Goal: Transaction & Acquisition: Purchase product/service

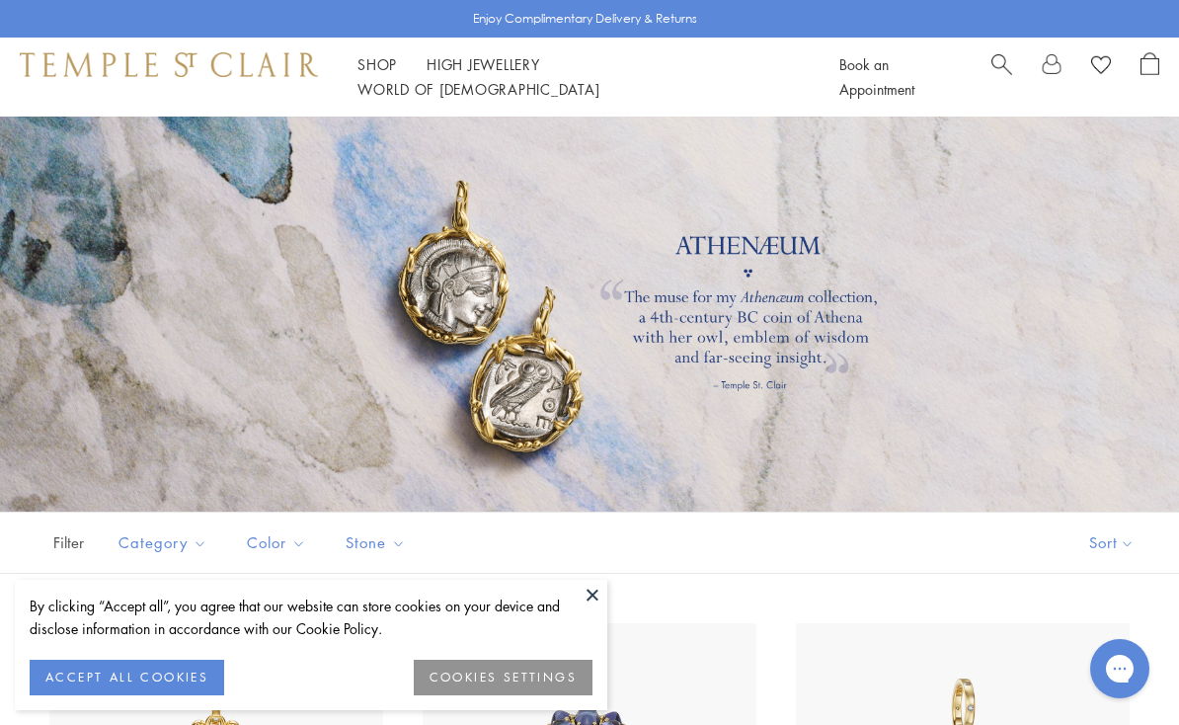
click at [594, 590] on button at bounding box center [593, 595] width 30 height 30
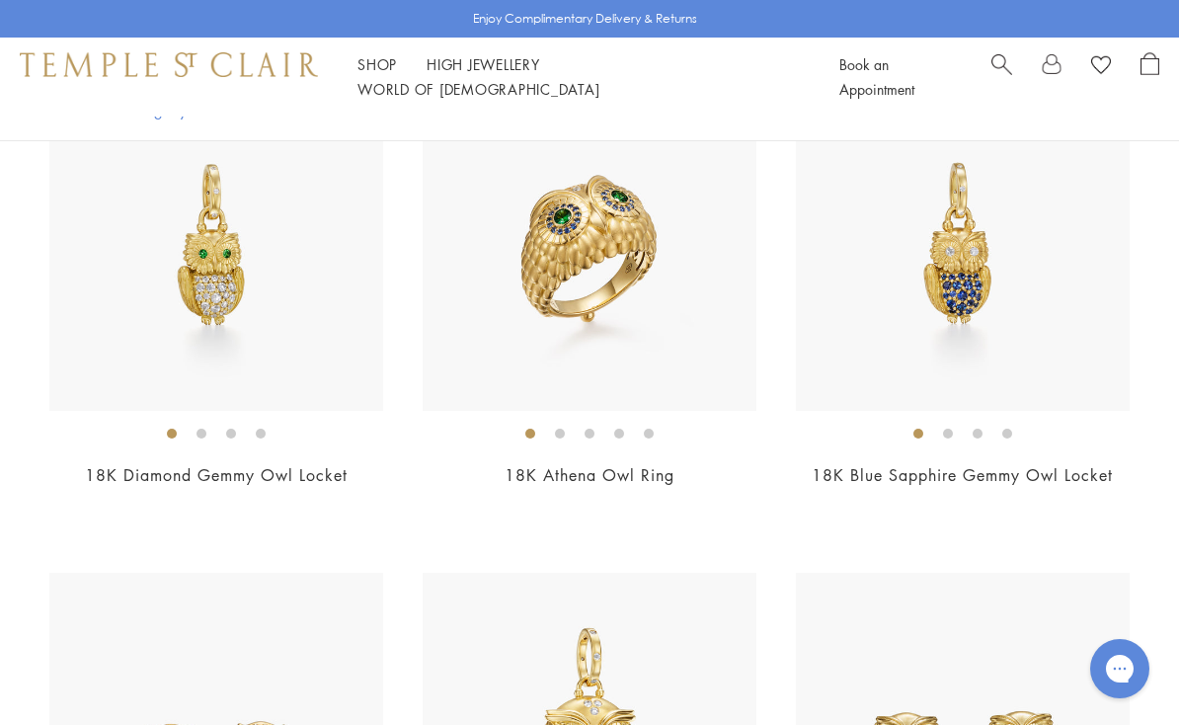
scroll to position [2035, 0]
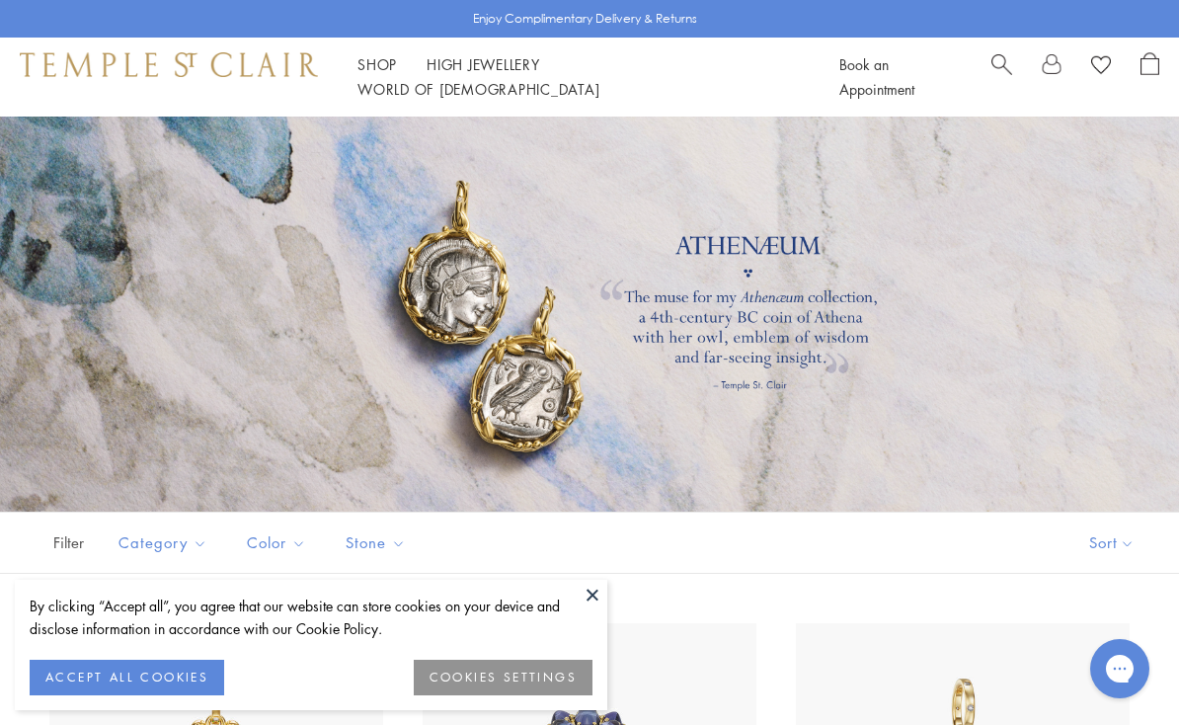
scroll to position [2089, 0]
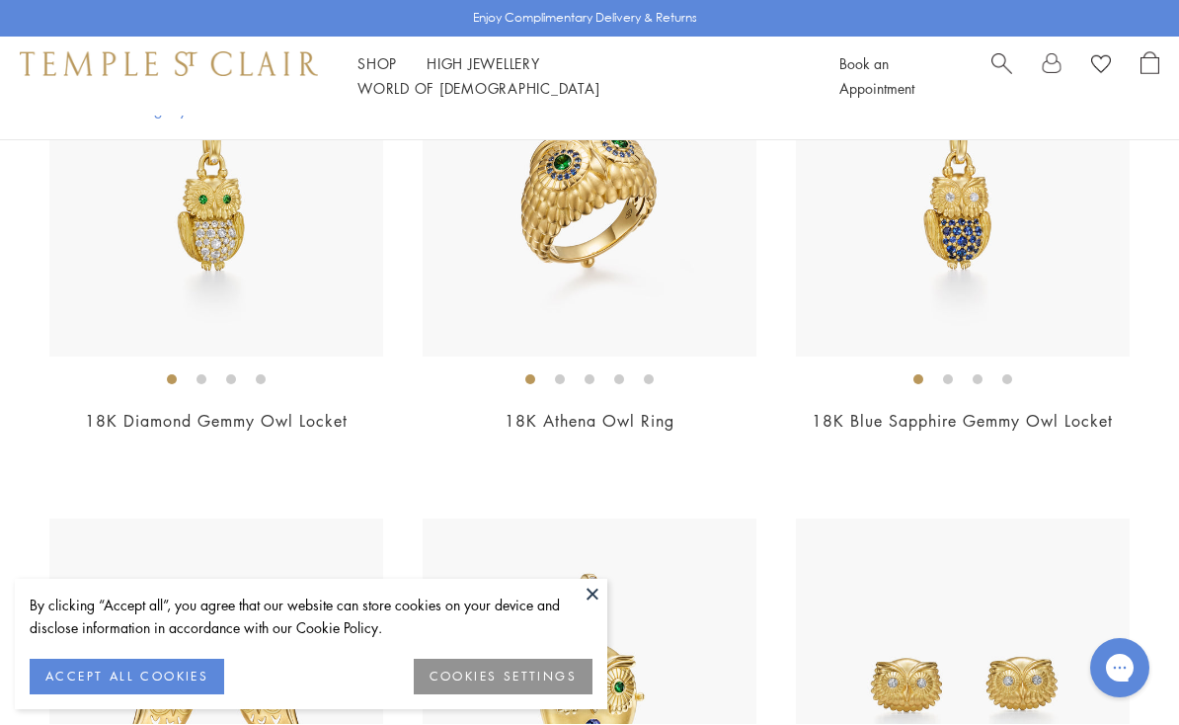
click at [583, 592] on button at bounding box center [593, 595] width 30 height 30
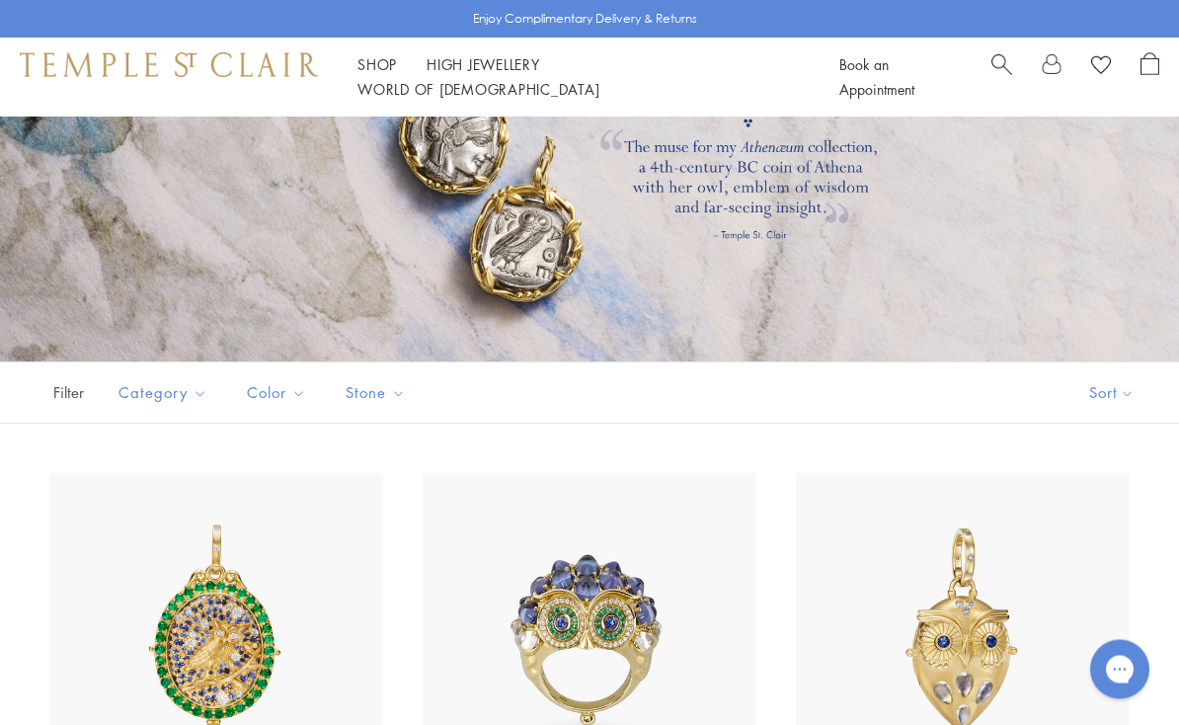
scroll to position [147, 0]
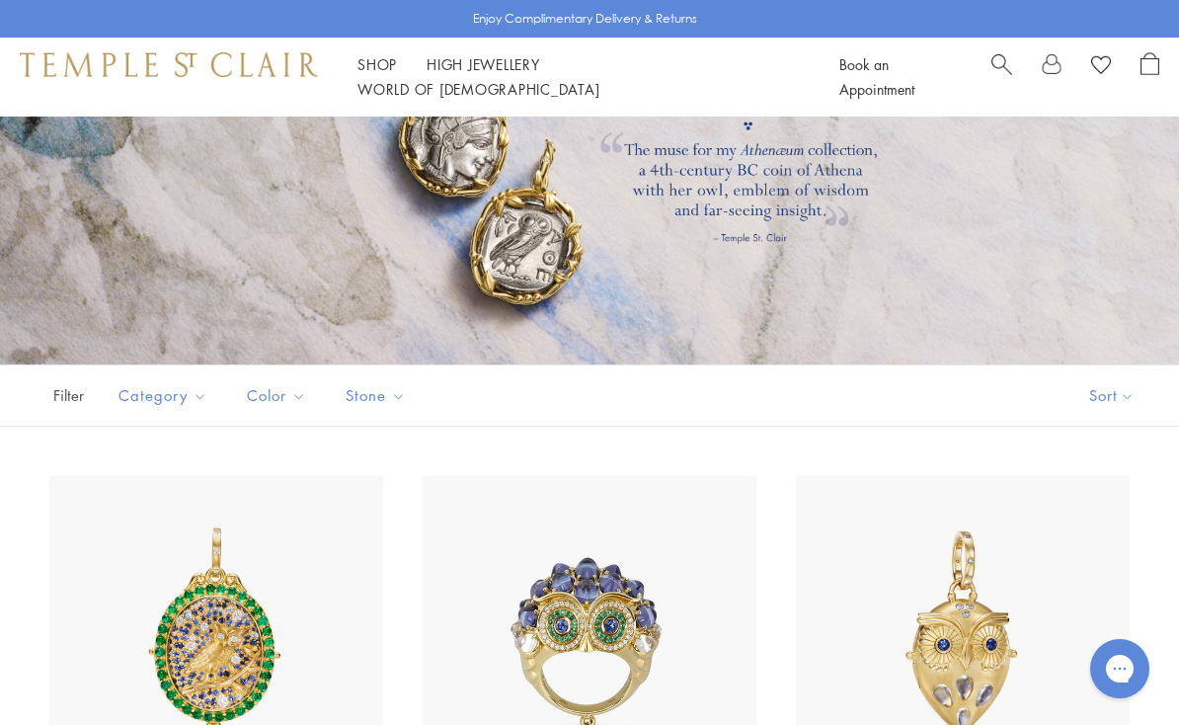
click at [522, 242] on div at bounding box center [589, 166] width 1179 height 395
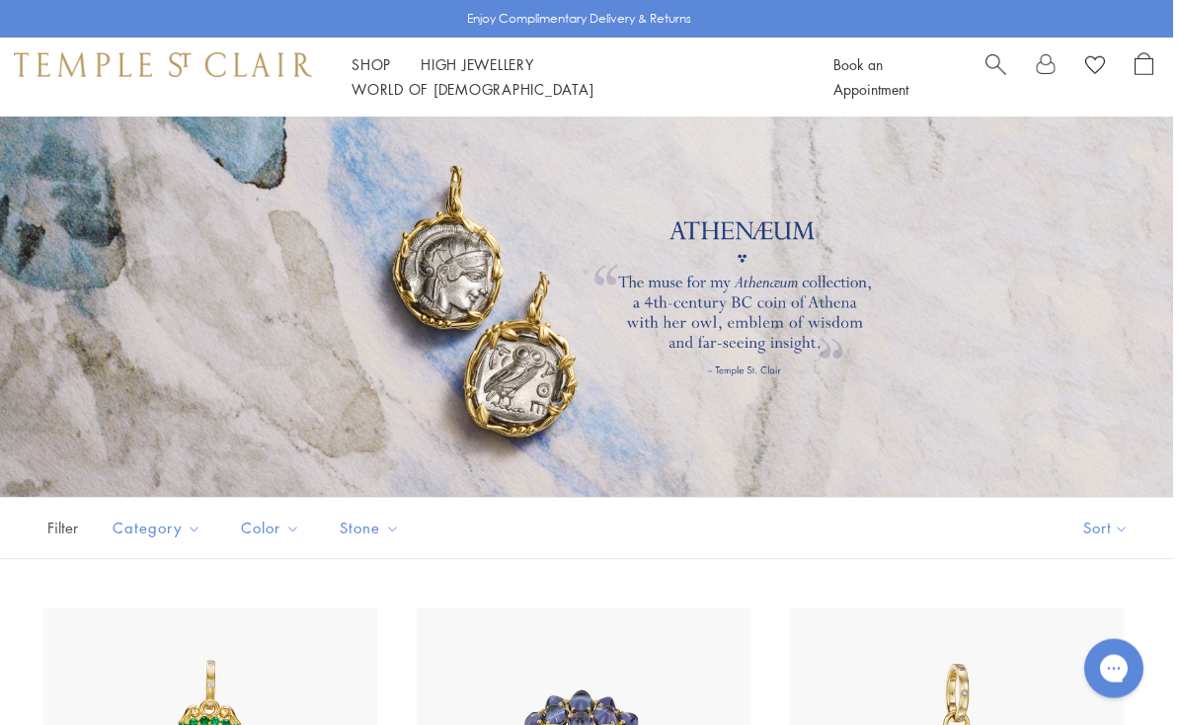
scroll to position [0, 0]
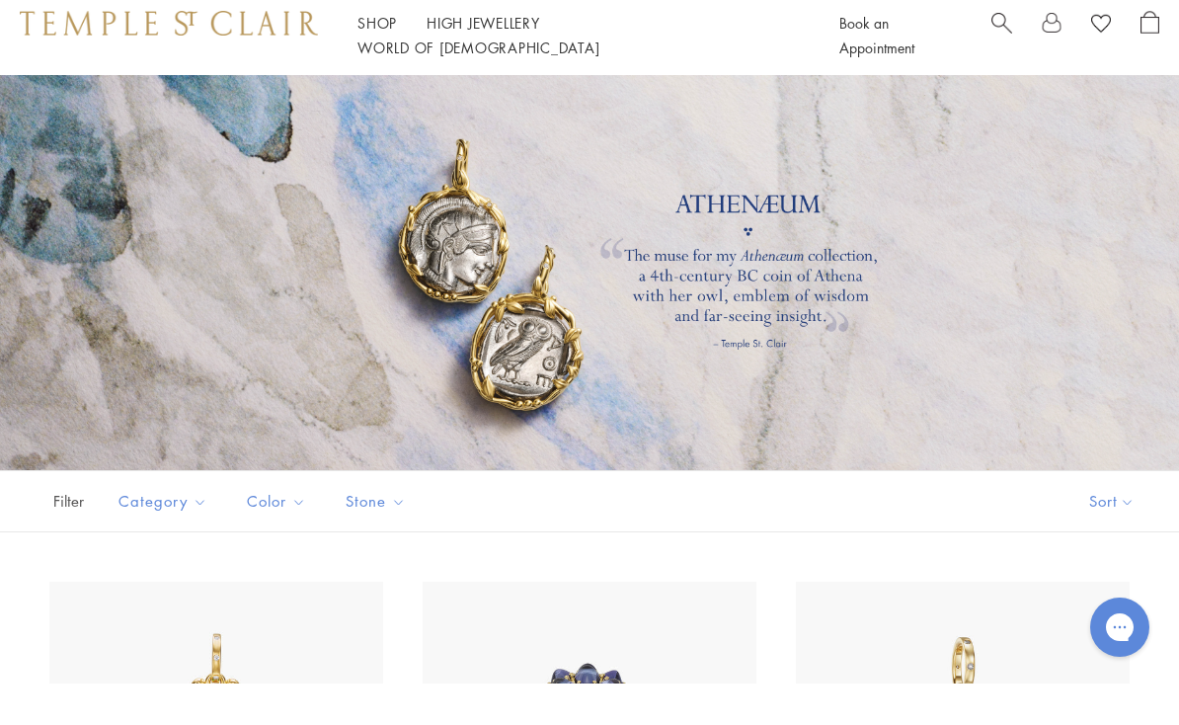
click at [483, 72] on div "Shop Shop Categories Amulets Pendants & Charms Lockets Chains & Leather Cords E…" at bounding box center [589, 77] width 1179 height 79
click at [497, 117] on div at bounding box center [589, 314] width 1179 height 395
click at [468, 117] on div at bounding box center [589, 314] width 1179 height 395
click at [475, 117] on div at bounding box center [589, 314] width 1179 height 395
click at [467, 73] on div "Shop Shop Categories Amulets Pendants & Charms Lockets Chains & Leather Cords E…" at bounding box center [589, 77] width 1179 height 79
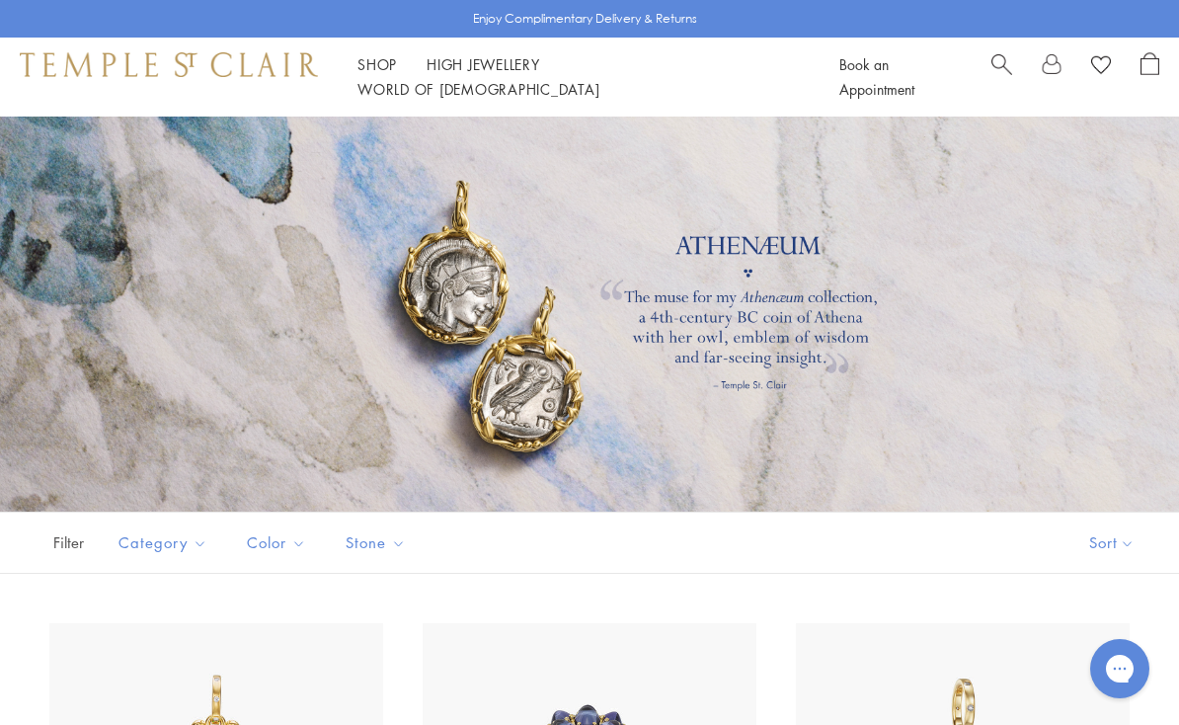
click at [479, 74] on link "High Jewellery High Jewellery" at bounding box center [484, 64] width 114 height 20
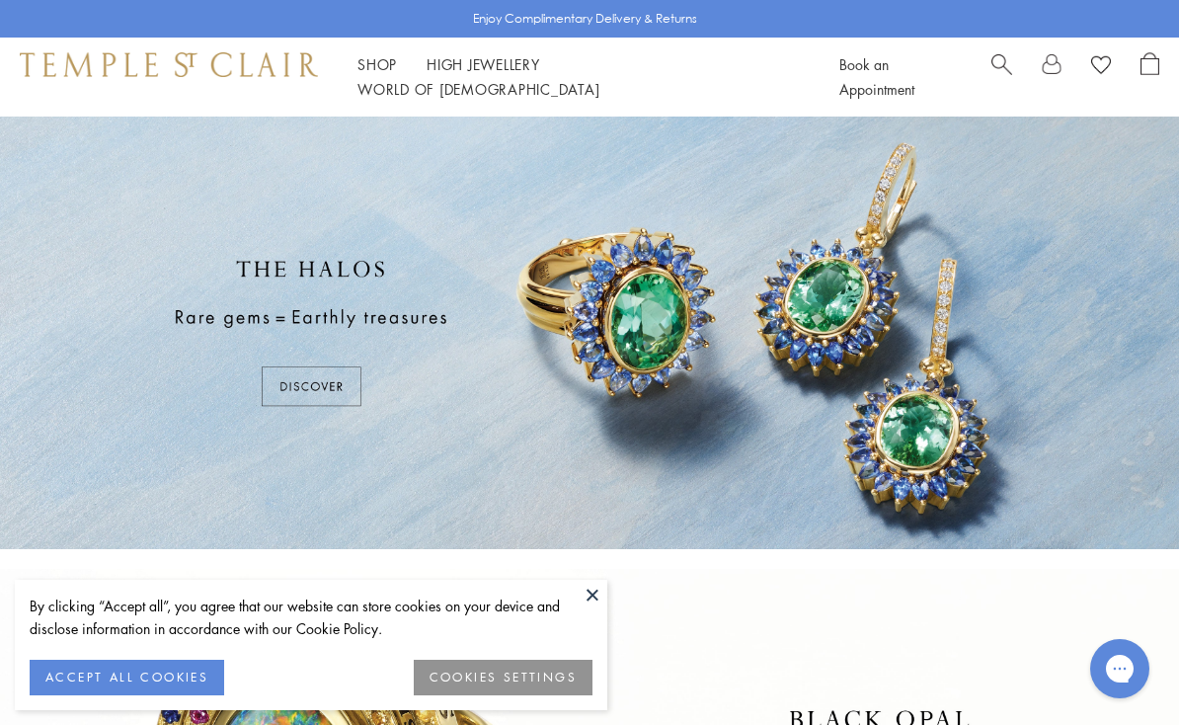
click at [573, 591] on div "By clicking “Accept all”, you agree that our website can store cookies on your …" at bounding box center [311, 645] width 592 height 130
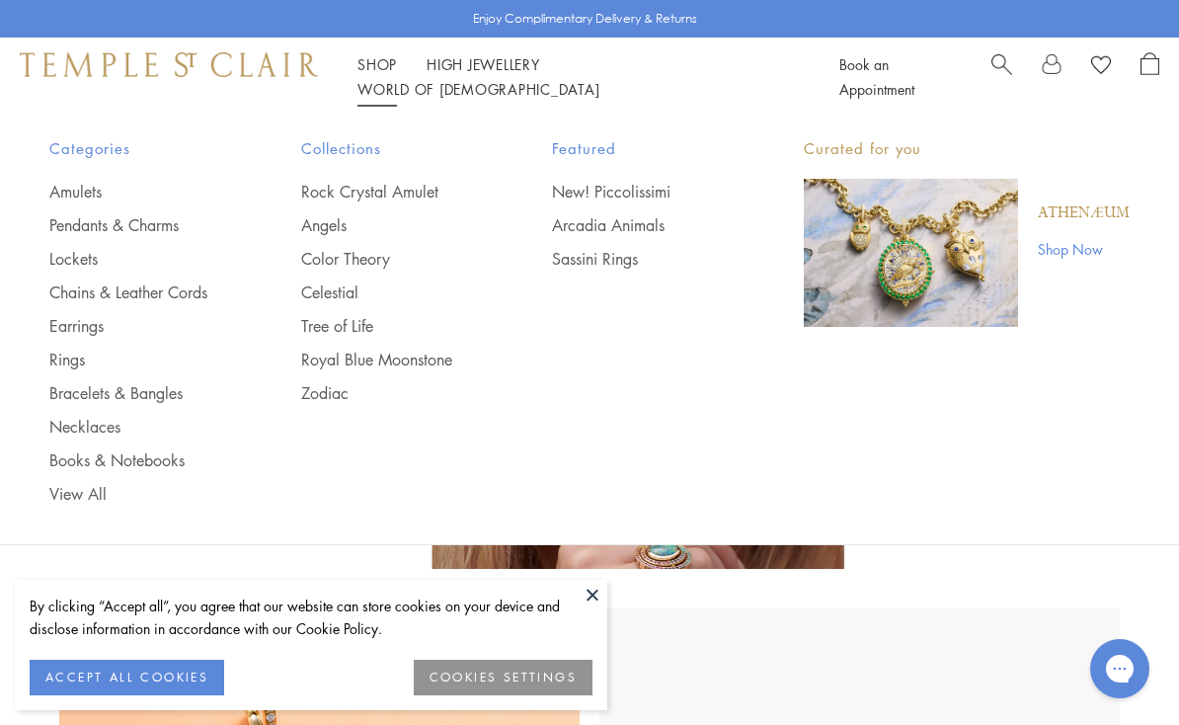
click at [1089, 212] on p "Athenæum" at bounding box center [1084, 213] width 92 height 22
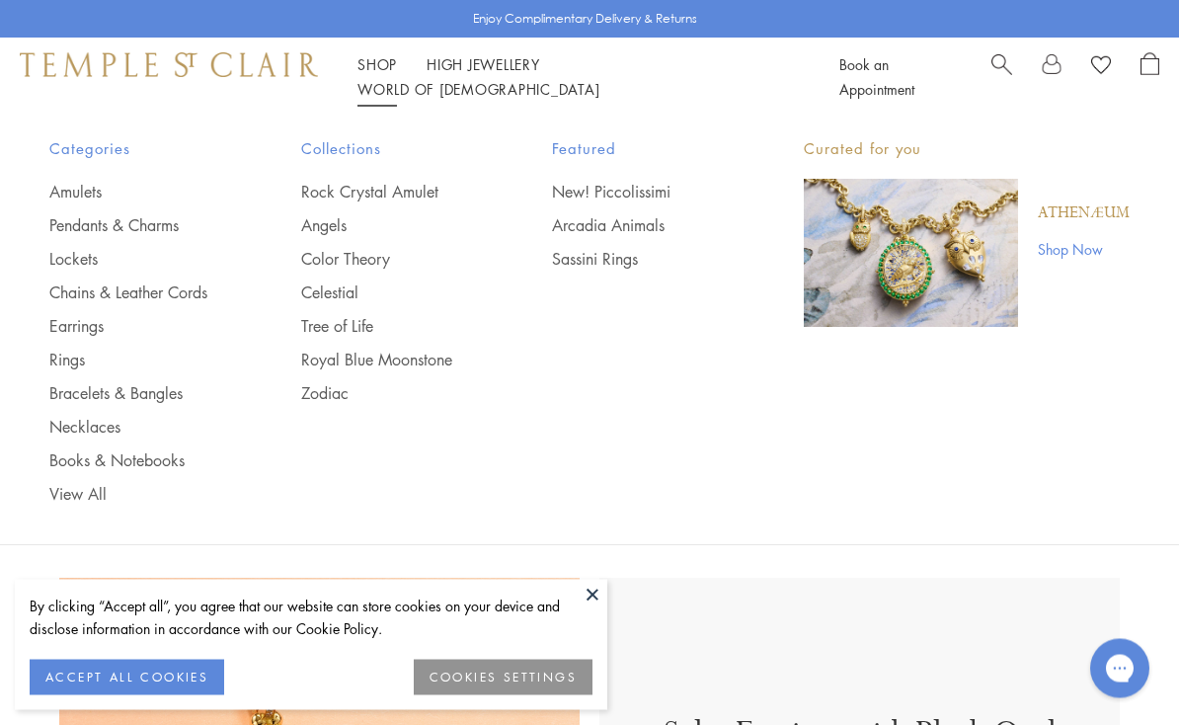
scroll to position [31, 0]
click at [327, 220] on link "Angels" at bounding box center [387, 225] width 173 height 22
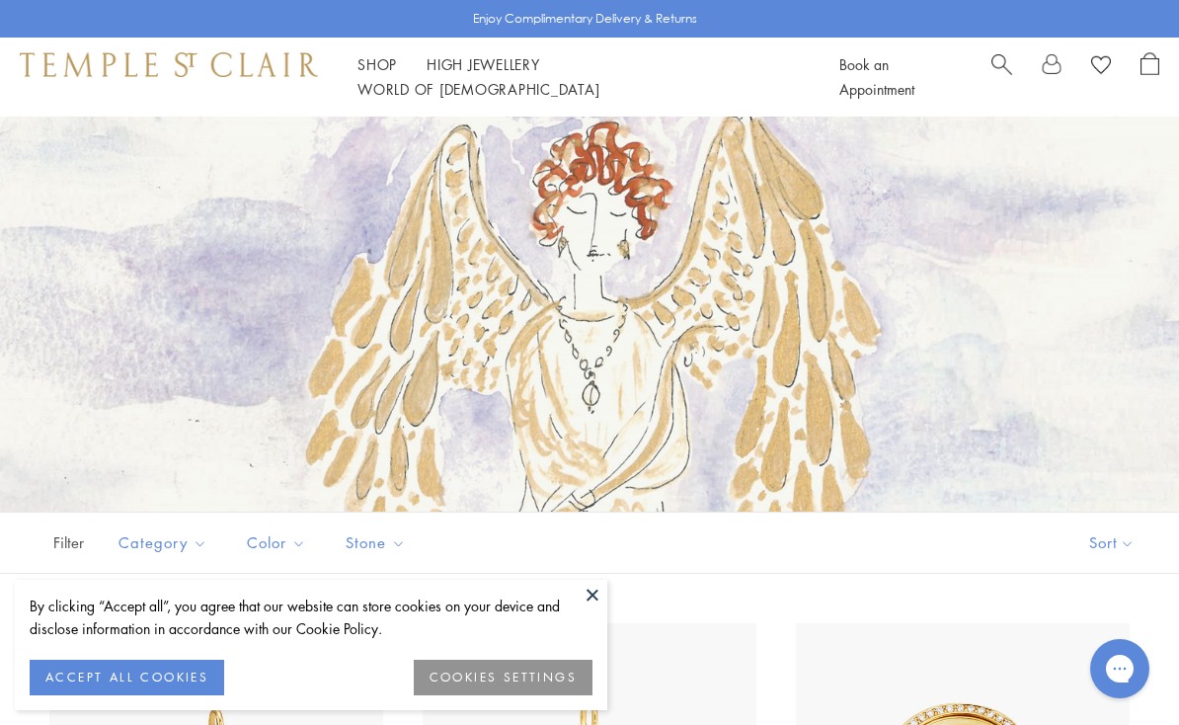
click at [579, 597] on button at bounding box center [593, 595] width 30 height 30
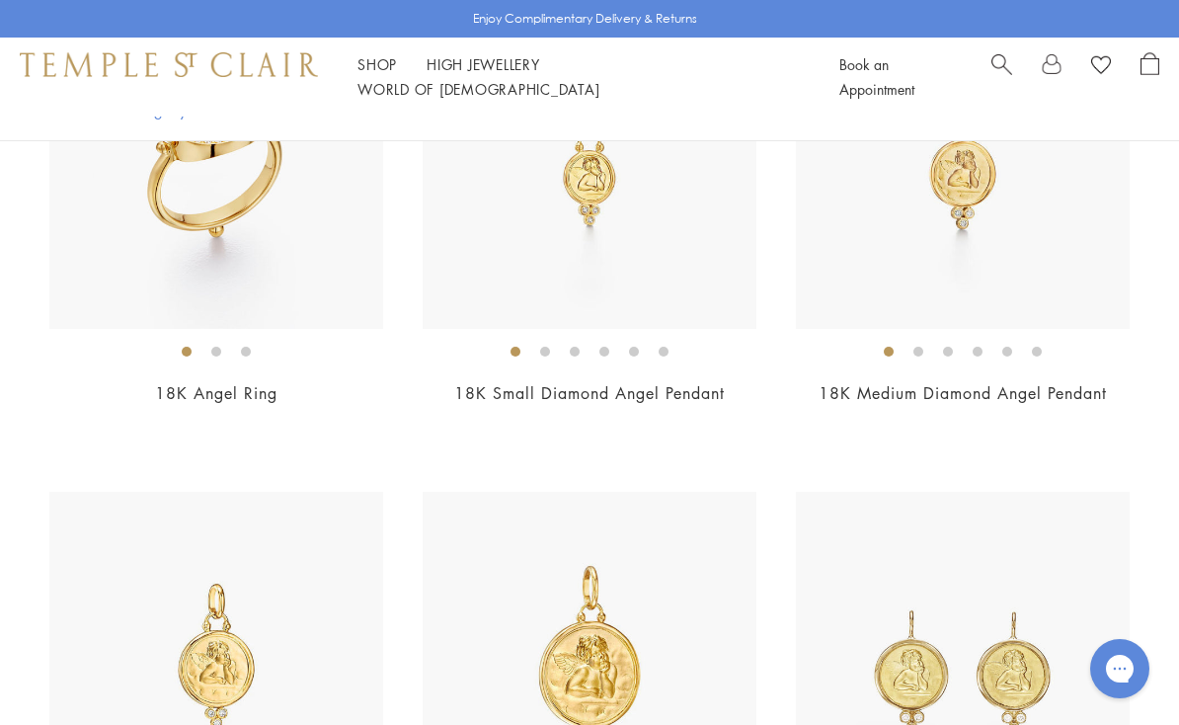
scroll to position [1124, 0]
click at [1116, 291] on img at bounding box center [963, 163] width 334 height 334
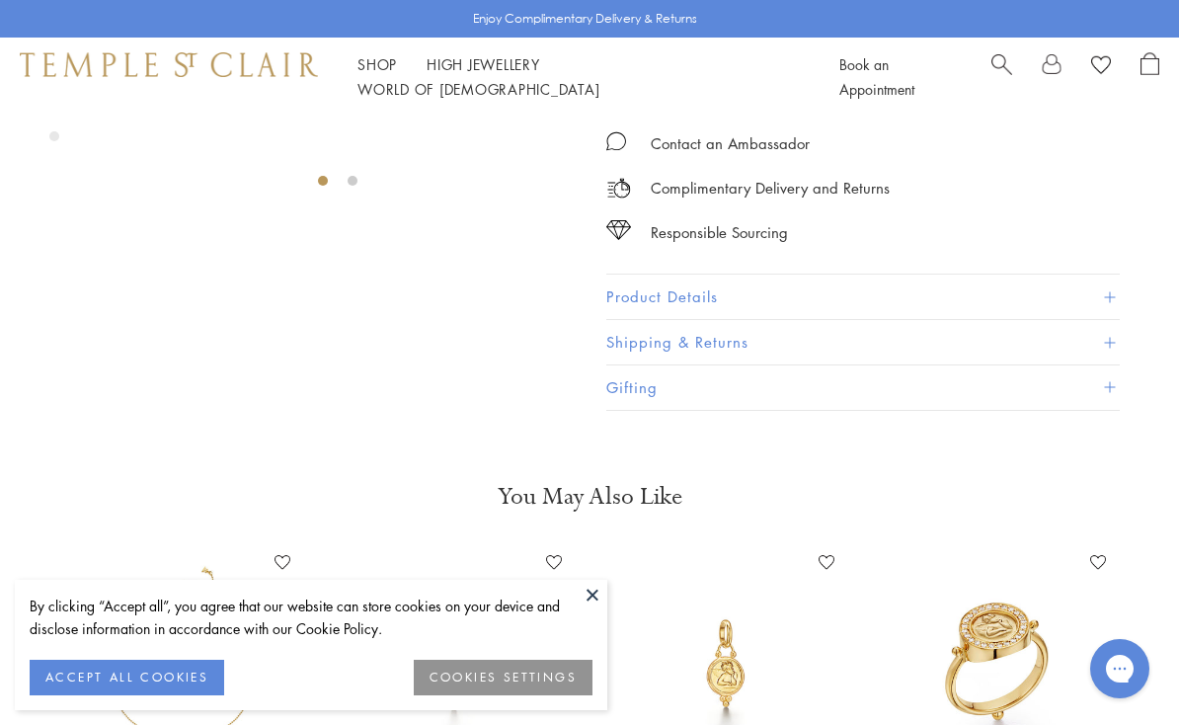
scroll to position [419, 0]
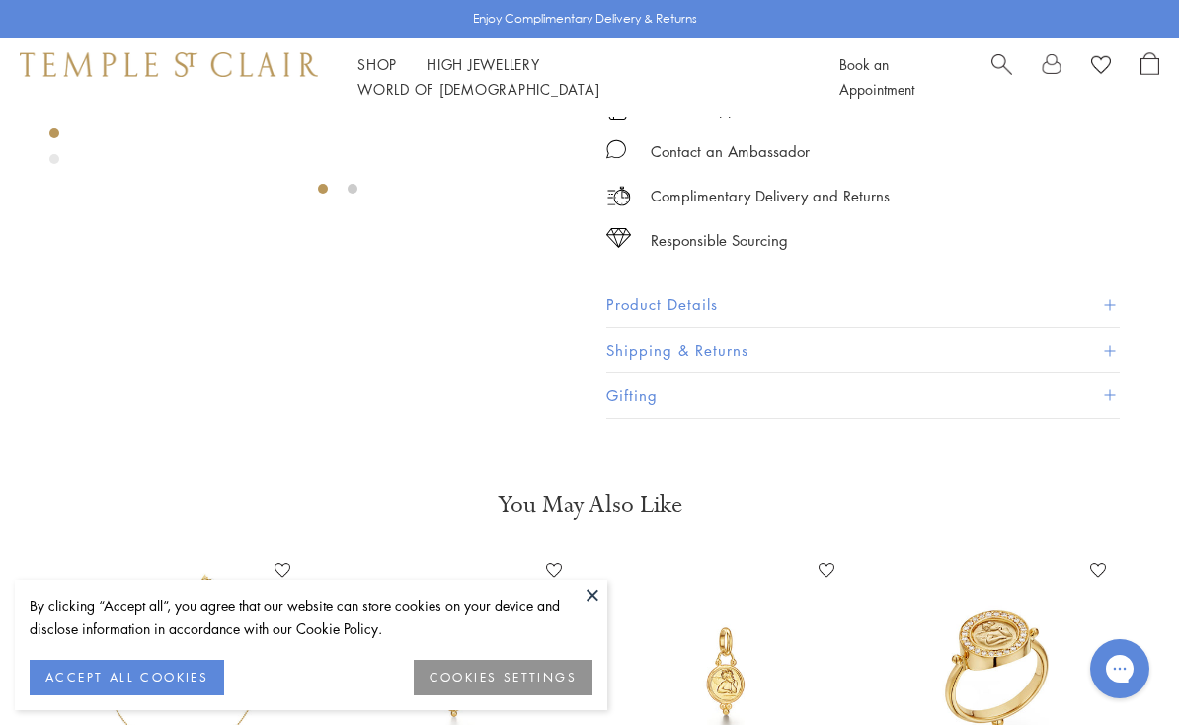
click at [1118, 302] on button "Product Details" at bounding box center [862, 305] width 513 height 44
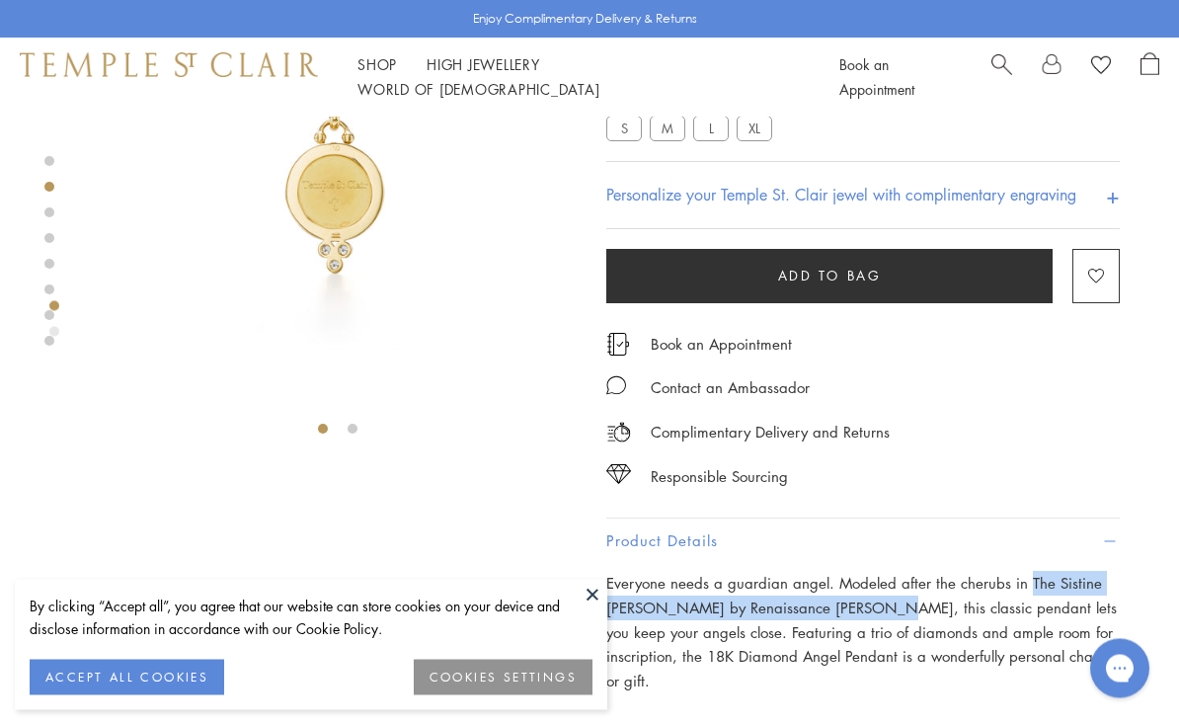
scroll to position [180, 0]
click at [1059, 414] on div "Complimentary Delivery and Returns" at bounding box center [862, 421] width 513 height 44
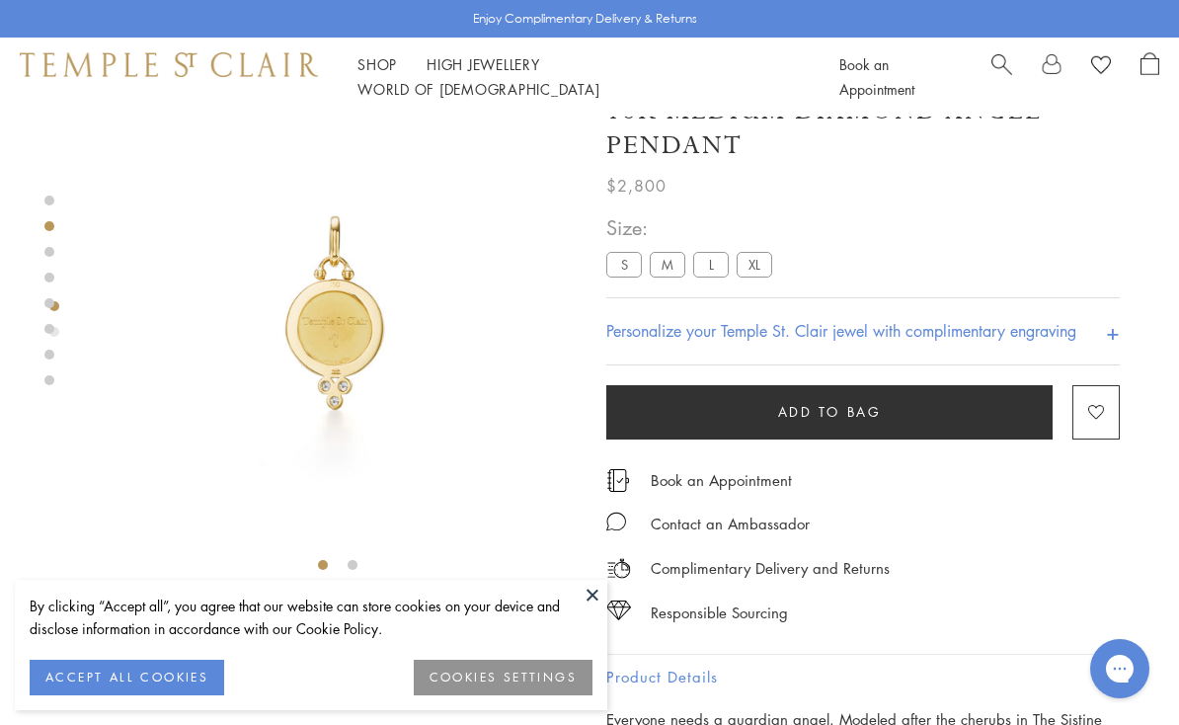
scroll to position [0, 0]
